Goal: Information Seeking & Learning: Learn about a topic

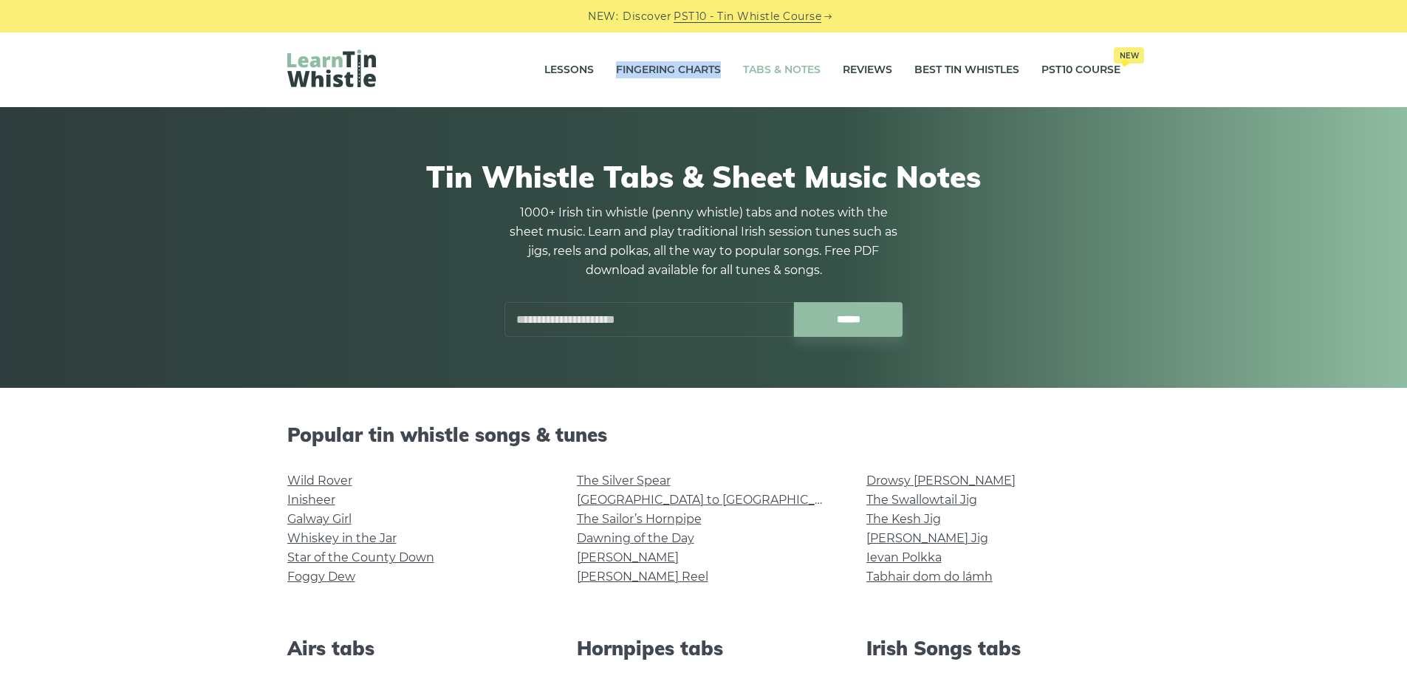
drag, startPoint x: 609, startPoint y: 70, endPoint x: 715, endPoint y: 73, distance: 105.6
click at [715, 73] on li "Fingering Charts" at bounding box center [668, 70] width 127 height 37
click at [647, 92] on div "Lessons Fingering Charts Tabs & Notes Reviews Best Tin Whistles PST10 Course Ne…" at bounding box center [704, 69] width 904 height 75
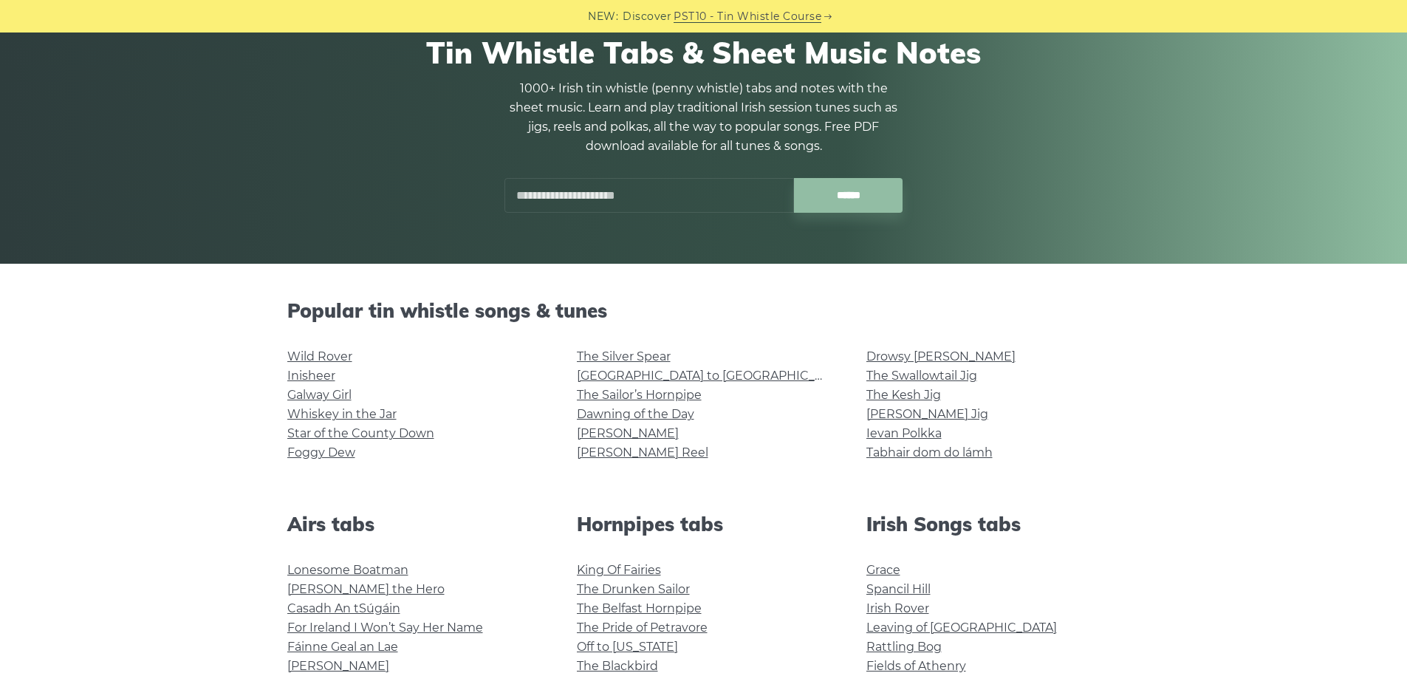
scroll to position [148, 0]
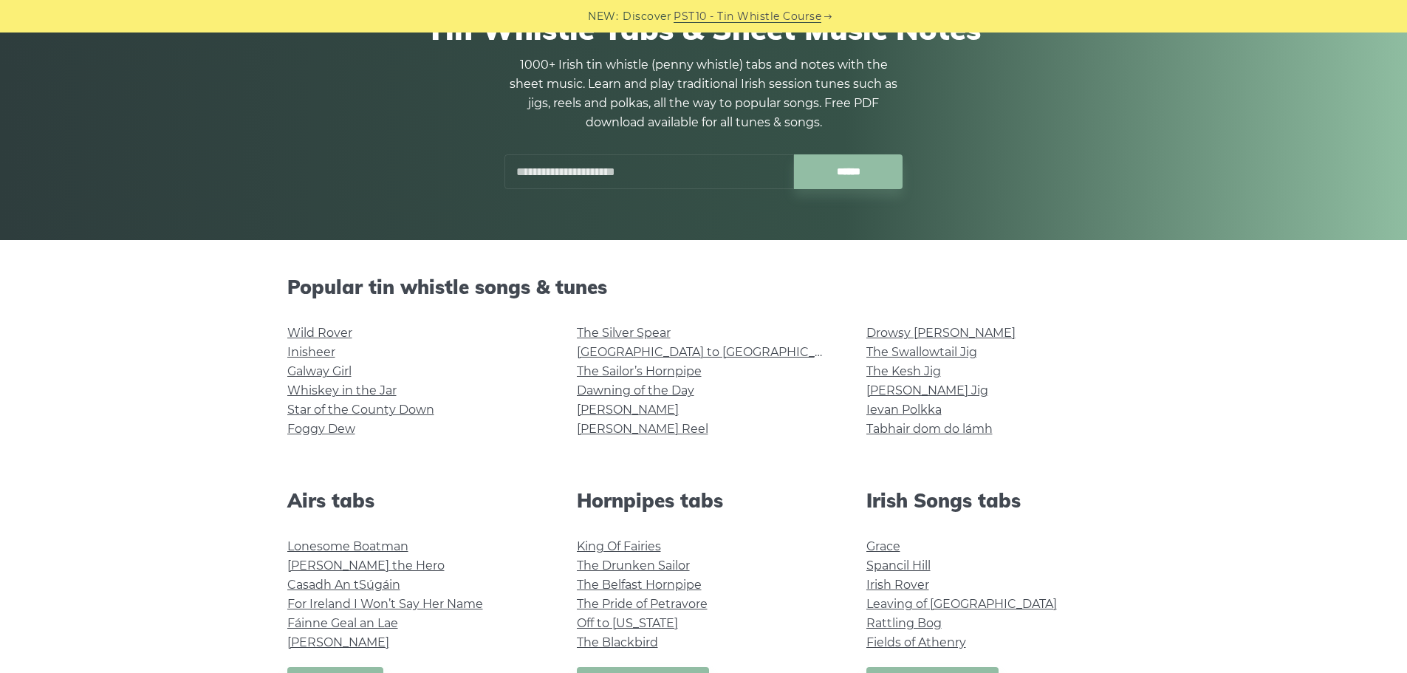
click at [334, 341] on li "Wild Rover" at bounding box center [414, 332] width 254 height 19
click at [330, 332] on link "Wild Rover" at bounding box center [319, 333] width 65 height 14
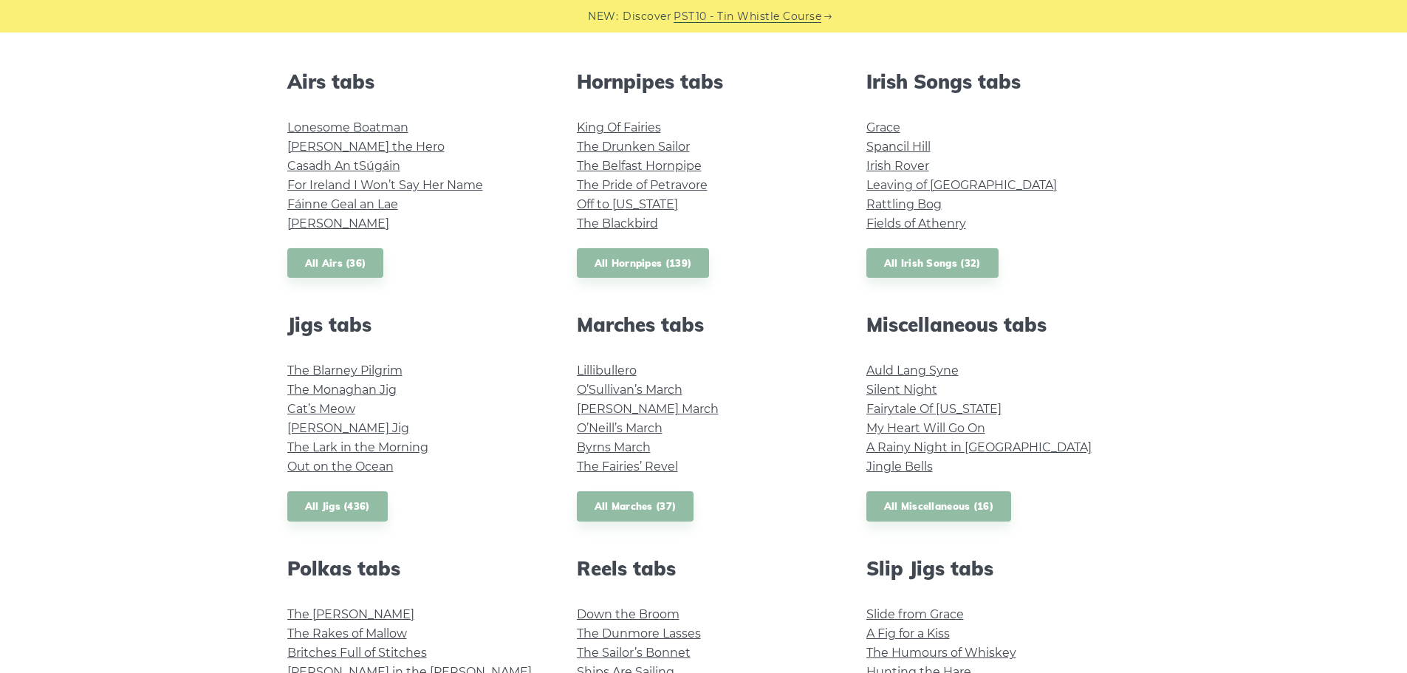
scroll to position [591, 0]
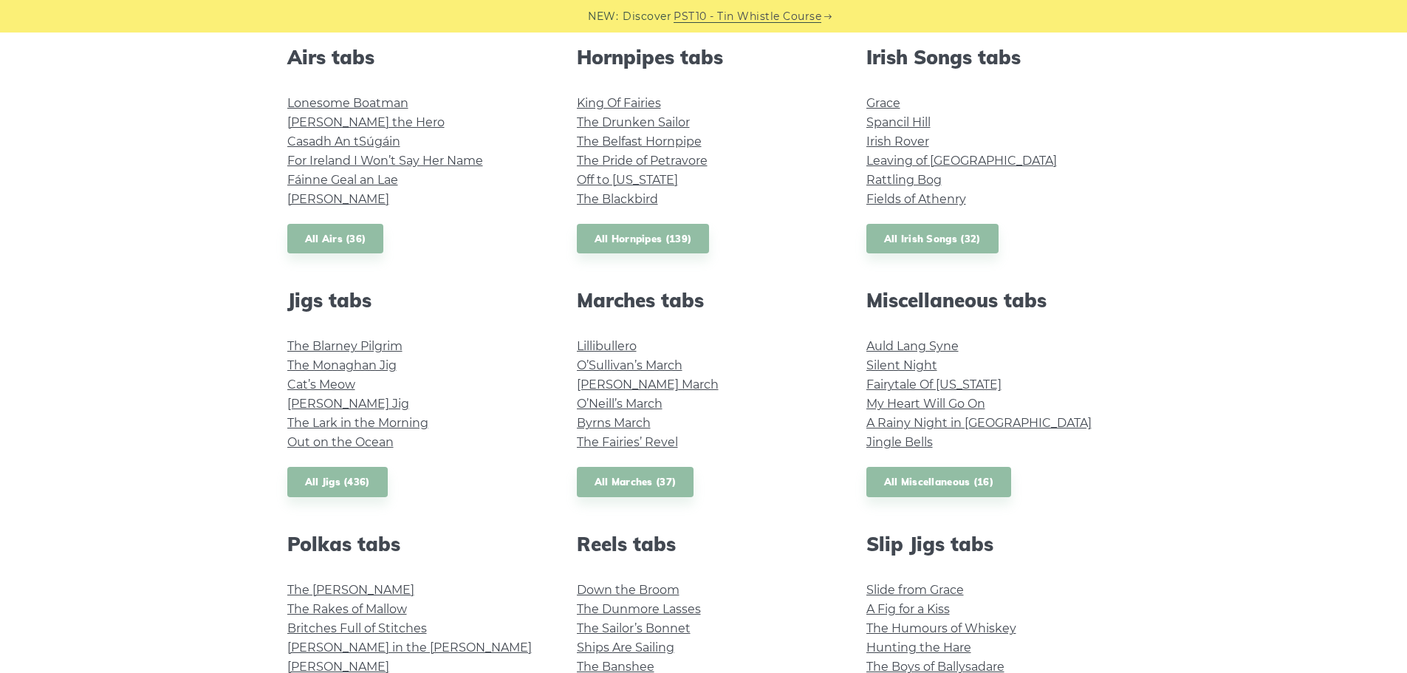
click at [928, 258] on div "Popular tin whistle songs & tunes Wild Rover Inisheer Galway Girl Whiskey in th…" at bounding box center [703, 425] width 868 height 1187
click at [929, 240] on link "All Irish Songs (32)" at bounding box center [932, 239] width 132 height 30
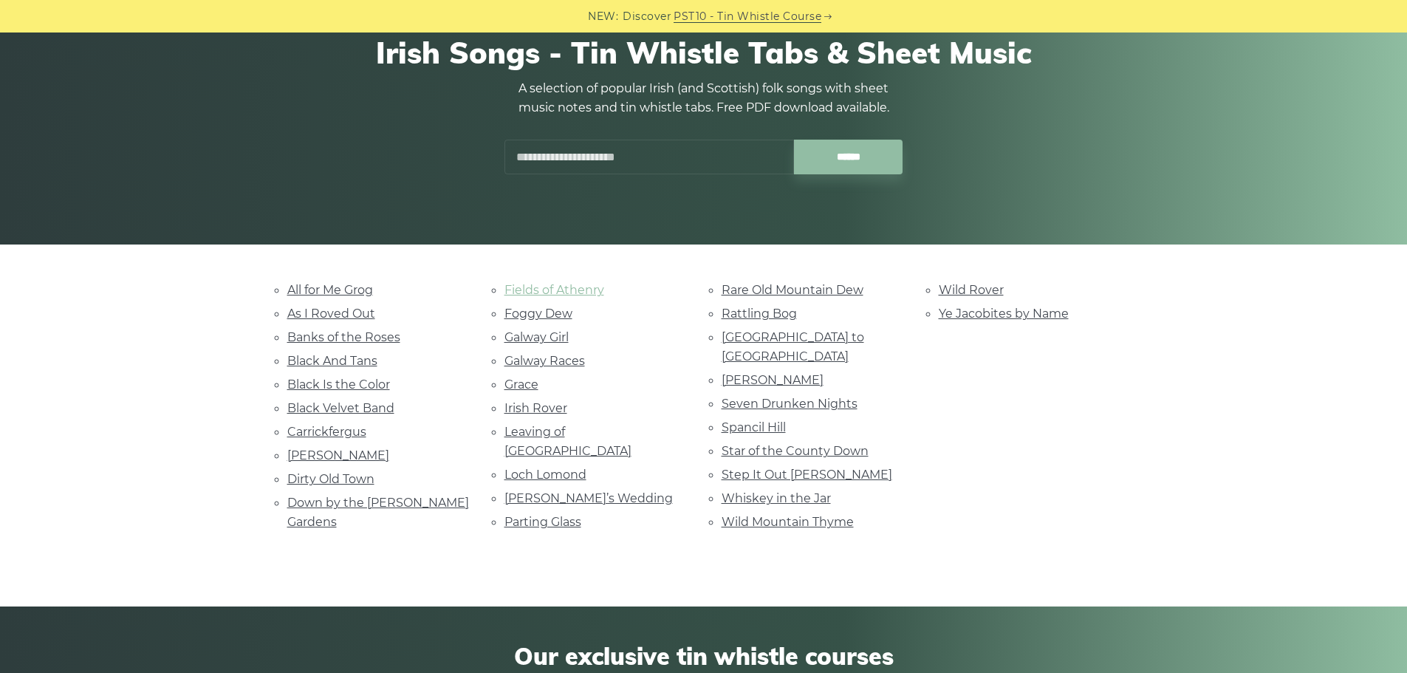
scroll to position [148, 0]
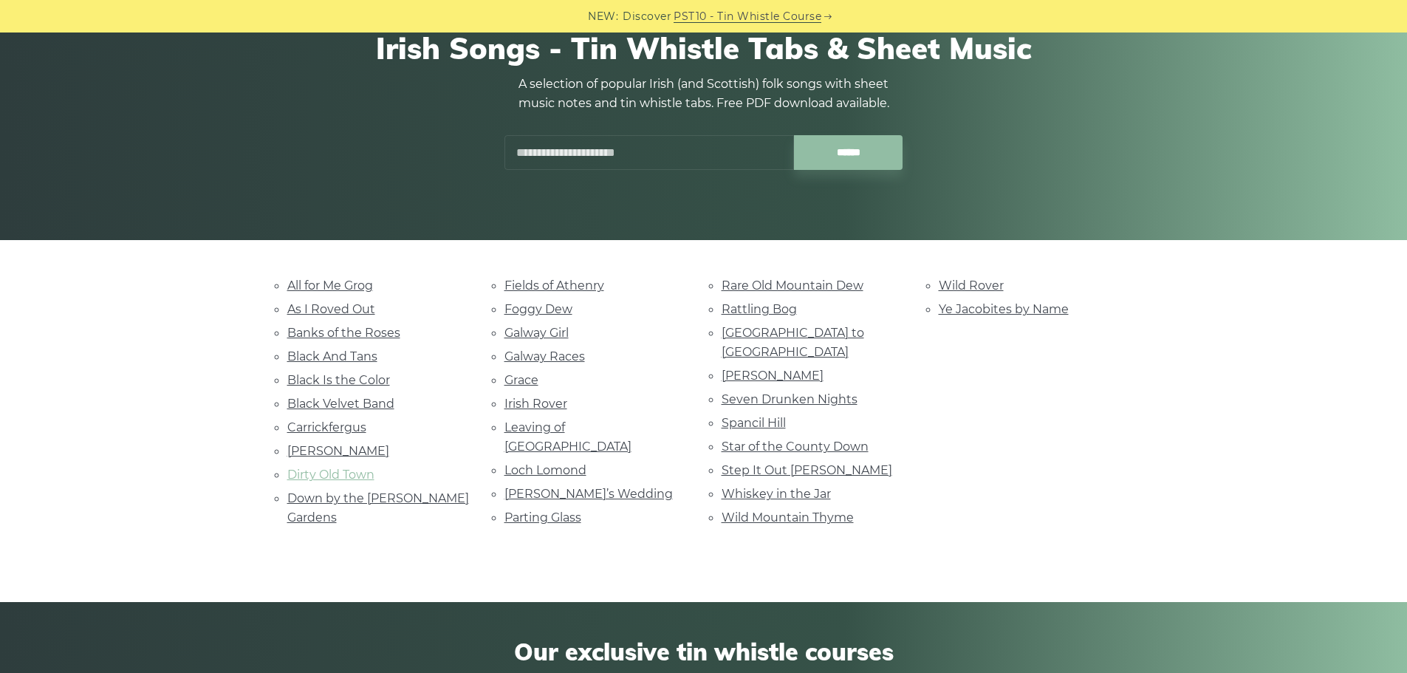
click at [317, 480] on link "Dirty Old Town" at bounding box center [330, 474] width 87 height 14
click at [812, 439] on link "Star of the County Down" at bounding box center [794, 446] width 147 height 14
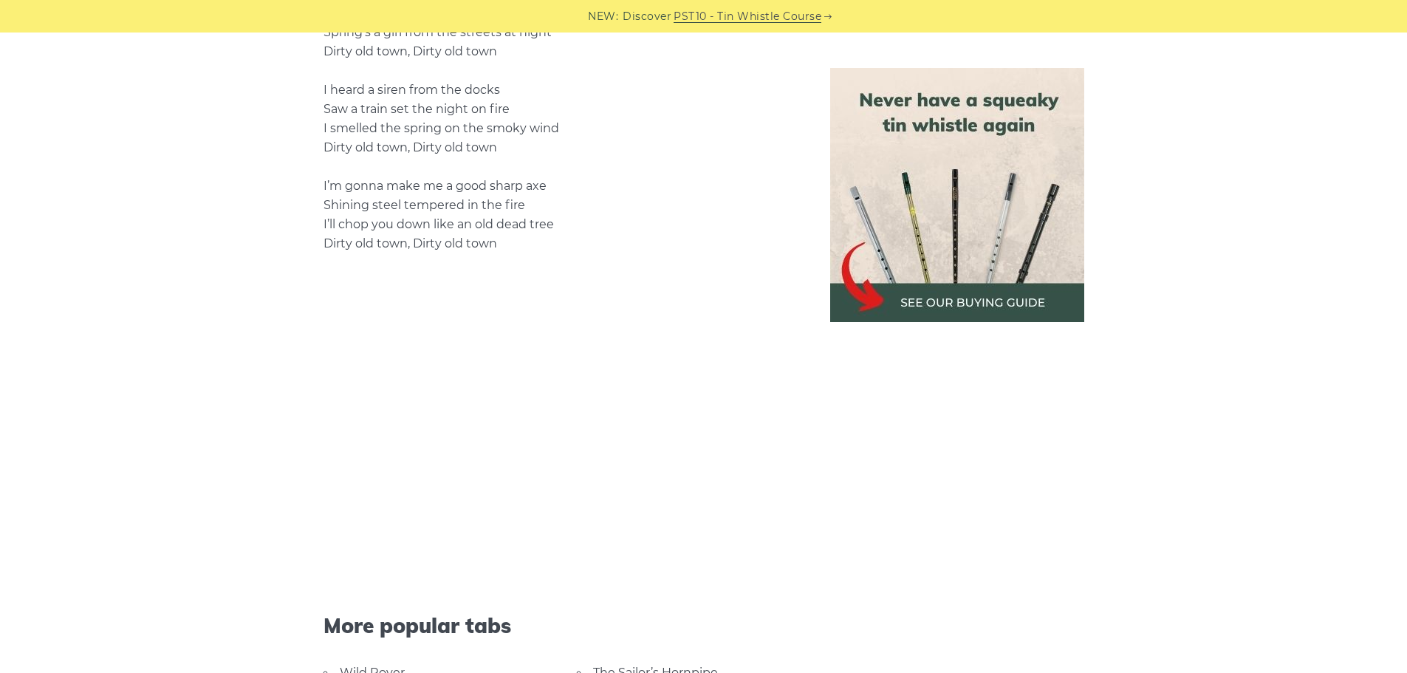
scroll to position [1551, 0]
